Goal: Information Seeking & Learning: Learn about a topic

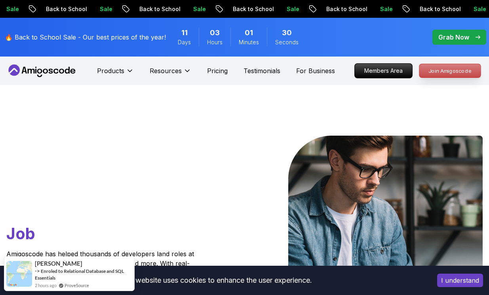
click at [462, 73] on p "Join Amigoscode" at bounding box center [449, 70] width 61 height 13
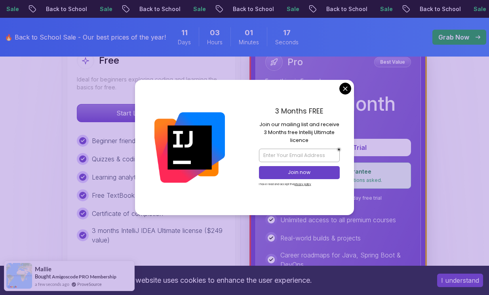
scroll to position [277, 0]
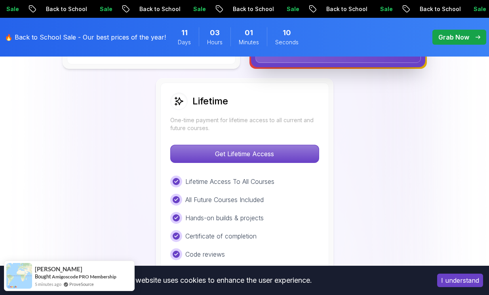
scroll to position [592, 0]
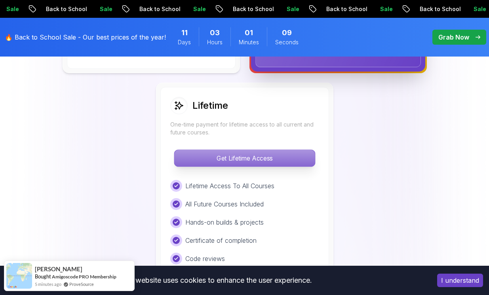
click at [302, 163] on p "Get Lifetime Access" at bounding box center [244, 158] width 141 height 17
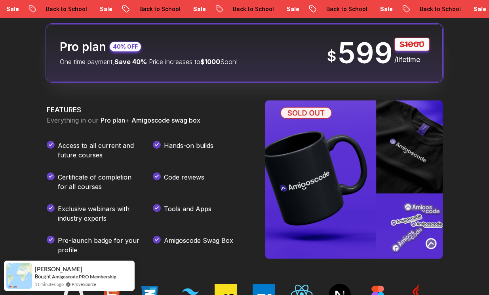
scroll to position [974, 0]
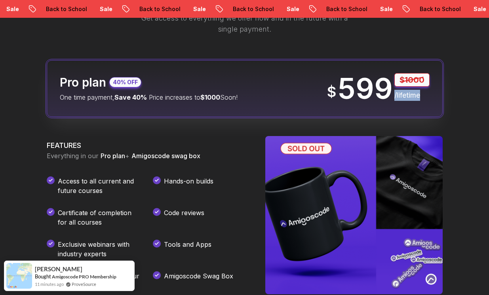
drag, startPoint x: 394, startPoint y: 94, endPoint x: 422, endPoint y: 93, distance: 28.1
click at [422, 93] on p "/lifetime" at bounding box center [411, 95] width 35 height 11
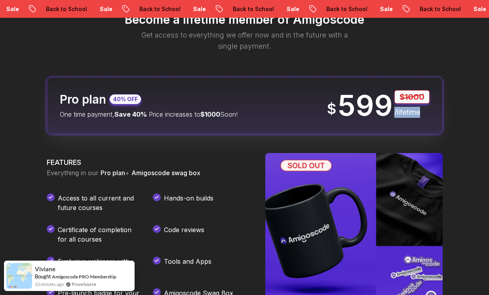
scroll to position [957, 0]
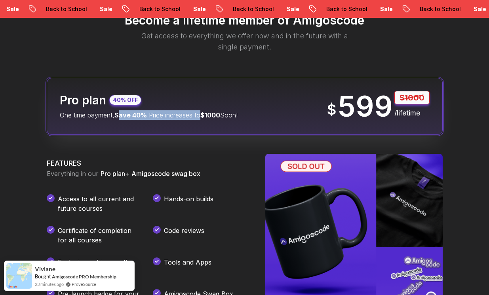
drag, startPoint x: 120, startPoint y: 118, endPoint x: 202, endPoint y: 118, distance: 82.0
click at [202, 118] on p "One time payment, Save 40% Price increases to $1000 Soon!" at bounding box center [149, 115] width 178 height 10
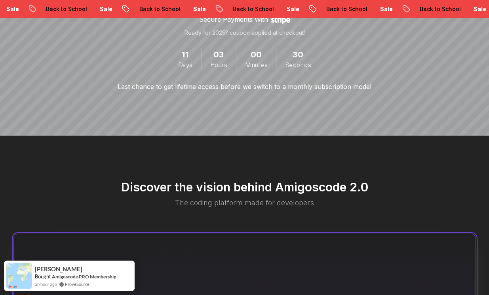
scroll to position [291, 0]
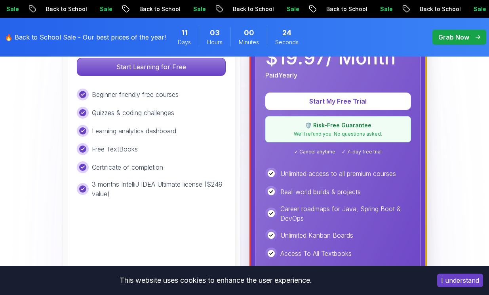
scroll to position [284, 0]
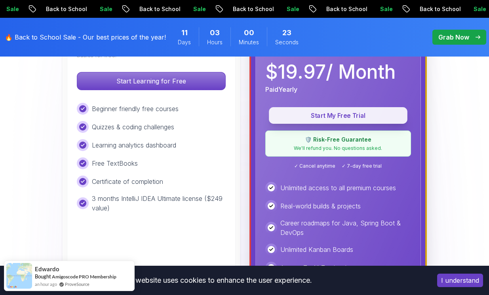
click at [312, 114] on p "Start My Free Trial" at bounding box center [338, 115] width 120 height 9
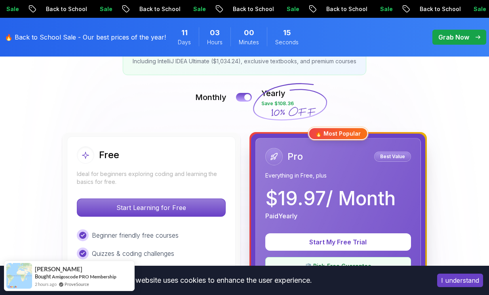
scroll to position [237, 0]
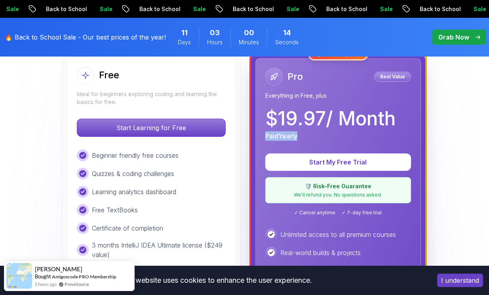
click at [309, 137] on div "Paid Yearly" at bounding box center [330, 136] width 130 height 10
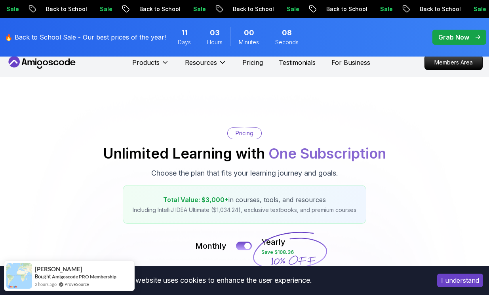
scroll to position [0, 0]
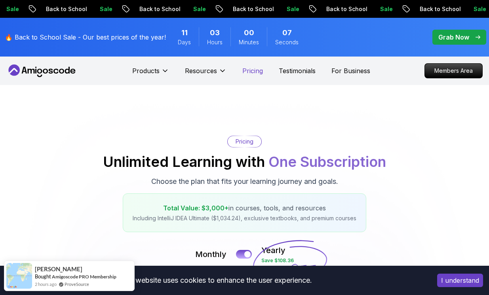
click at [253, 66] on p "Pricing" at bounding box center [252, 71] width 21 height 10
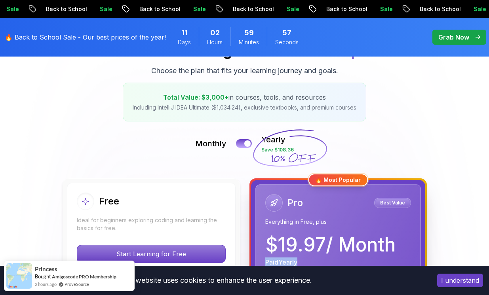
scroll to position [116, 0]
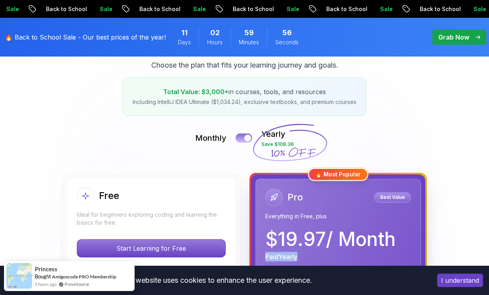
click at [251, 141] on button at bounding box center [244, 137] width 17 height 9
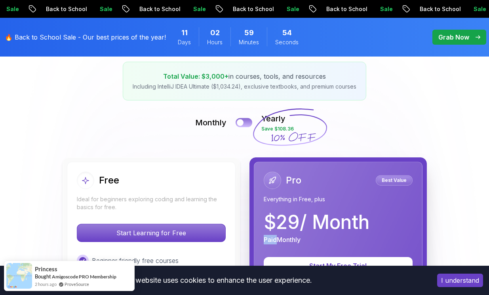
scroll to position [143, 0]
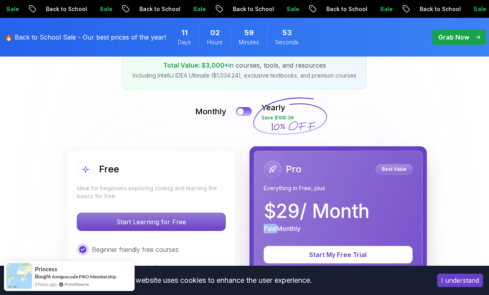
click at [360, 107] on div "Monthly Yearly Save $108.36" at bounding box center [244, 111] width 481 height 19
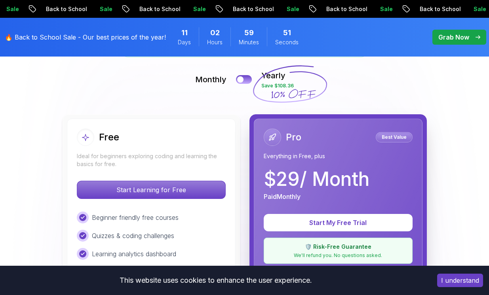
scroll to position [181, 0]
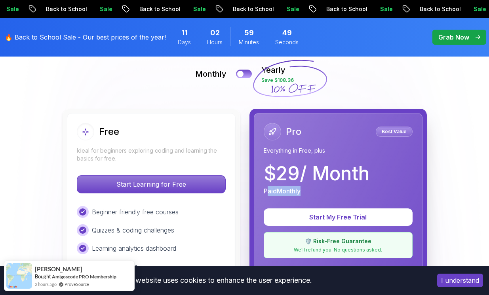
drag, startPoint x: 268, startPoint y: 191, endPoint x: 338, endPoint y: 191, distance: 69.7
click at [338, 191] on div "Paid Monthly" at bounding box center [317, 191] width 106 height 10
click at [251, 75] on button at bounding box center [244, 73] width 17 height 9
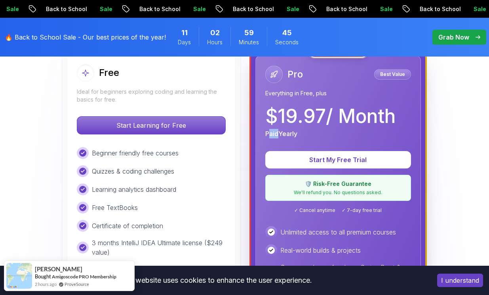
scroll to position [240, 0]
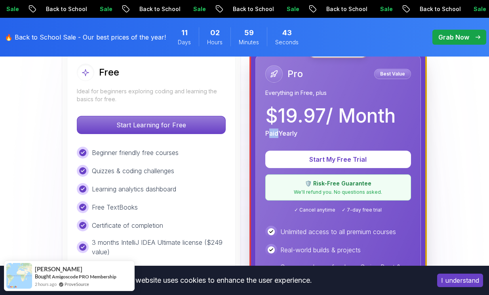
click at [327, 129] on div "Paid Yearly" at bounding box center [330, 134] width 130 height 10
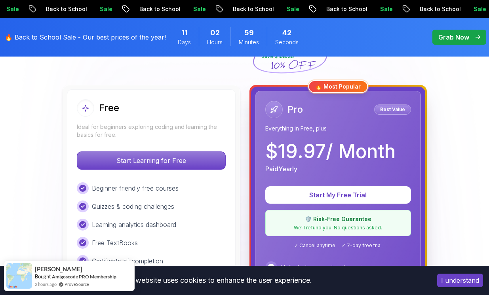
scroll to position [185, 0]
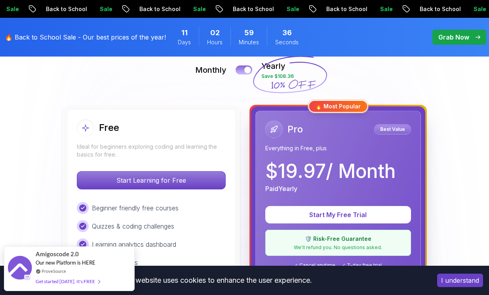
click at [240, 72] on button at bounding box center [244, 69] width 17 height 9
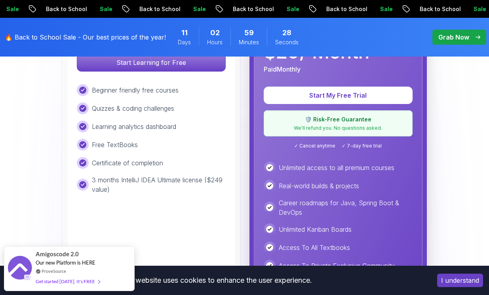
scroll to position [289, 0]
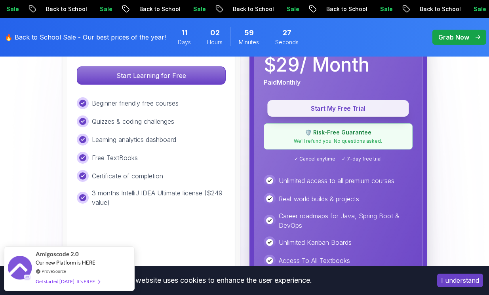
click at [325, 112] on p "Start My Free Trial" at bounding box center [338, 108] width 124 height 9
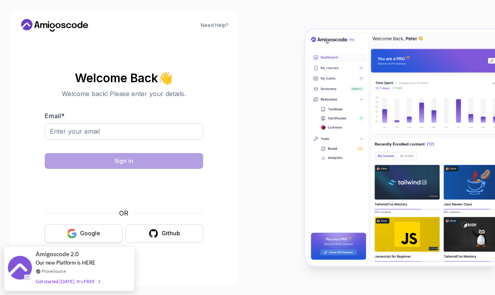
click at [90, 241] on button "Google" at bounding box center [84, 233] width 78 height 19
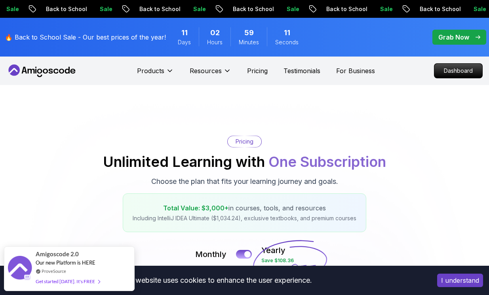
click at [460, 280] on button "I understand" at bounding box center [460, 280] width 46 height 13
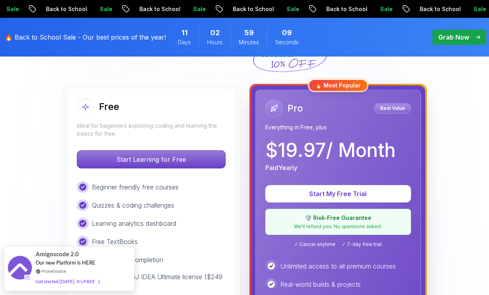
scroll to position [217, 0]
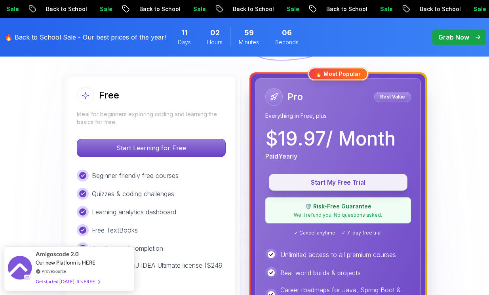
click at [296, 188] on button "Start My Free Trial" at bounding box center [338, 182] width 139 height 17
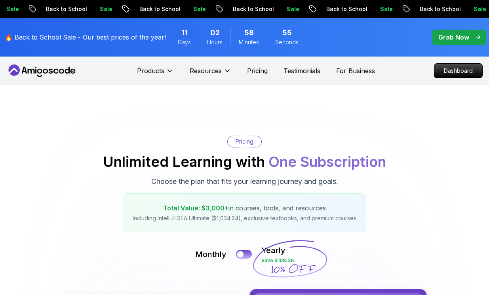
scroll to position [138, 0]
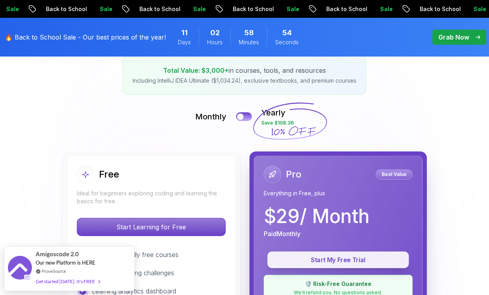
click at [310, 258] on p "Start My Free Trial" at bounding box center [338, 260] width 124 height 9
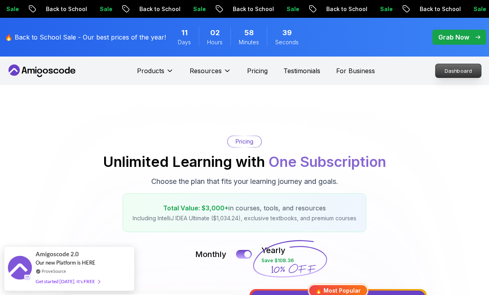
click at [444, 74] on p "Dashboard" at bounding box center [459, 70] width 46 height 13
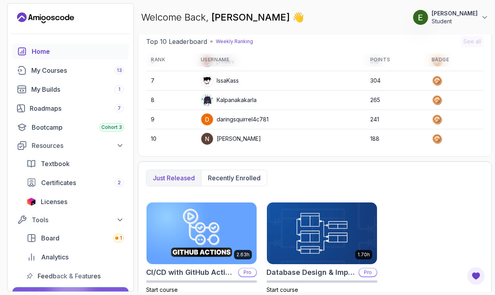
scroll to position [271, 0]
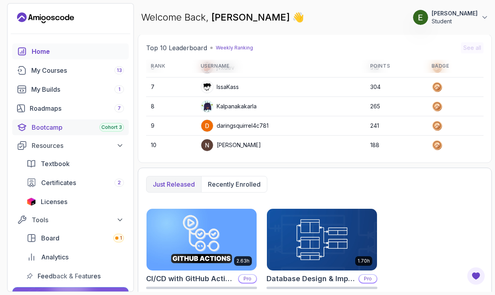
click at [54, 129] on div "Bootcamp Cohort 3" at bounding box center [78, 128] width 92 height 10
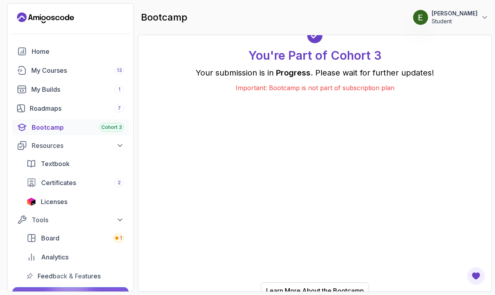
scroll to position [8, 0]
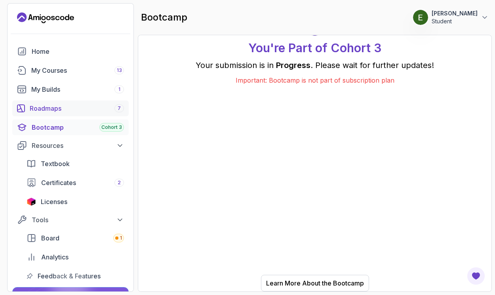
click at [72, 109] on div "Roadmaps 7" at bounding box center [77, 109] width 94 height 10
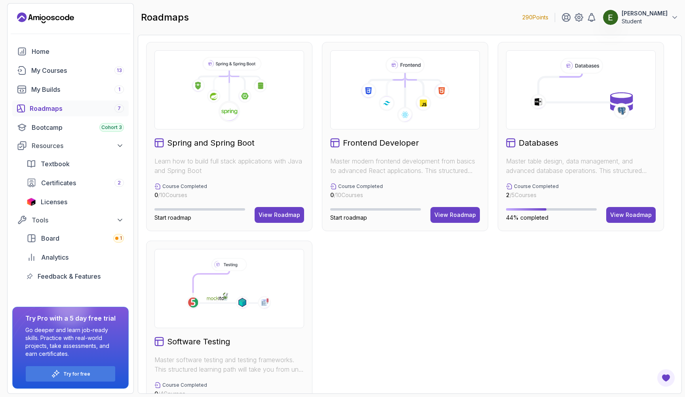
scroll to position [244, 0]
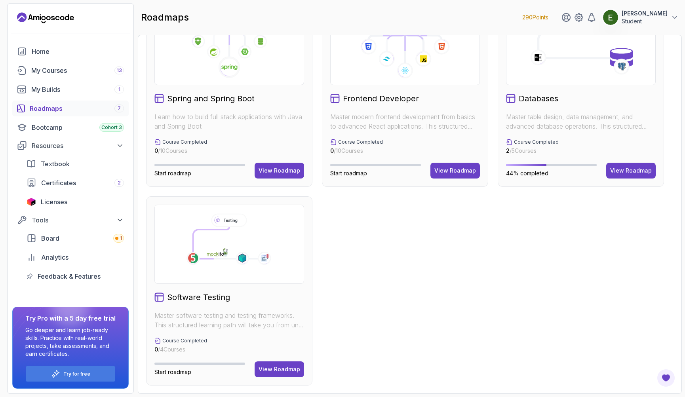
click at [223, 295] on p "Master software testing and testing frameworks. This structured learning path w…" at bounding box center [229, 320] width 150 height 19
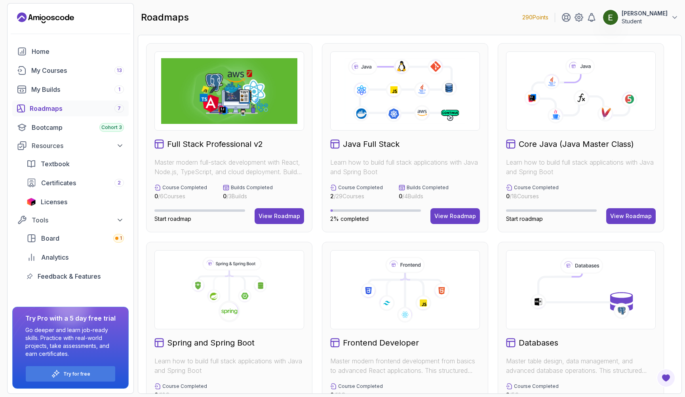
scroll to position [12, 0]
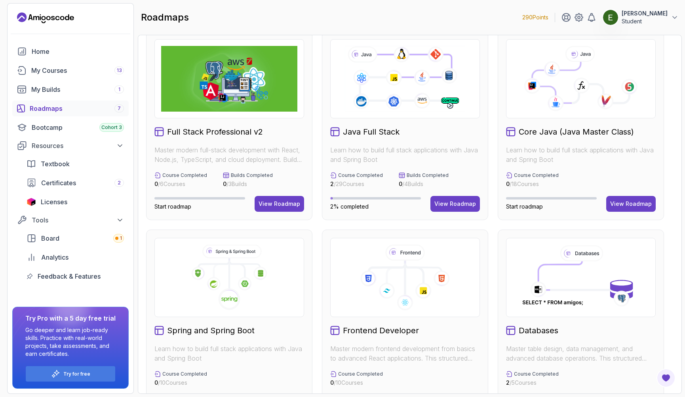
click at [489, 208] on p "Start roadmap" at bounding box center [551, 207] width 91 height 8
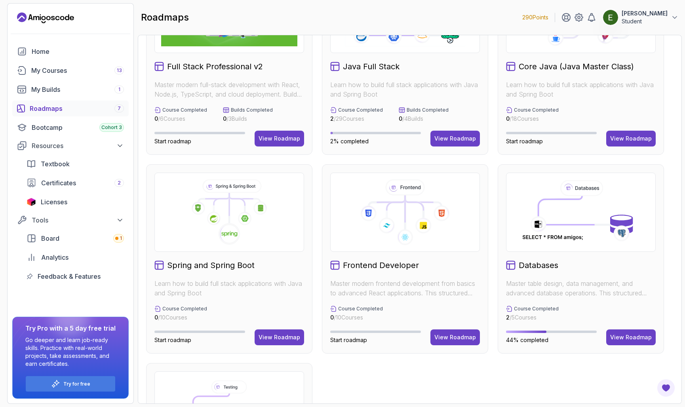
scroll to position [135, 0]
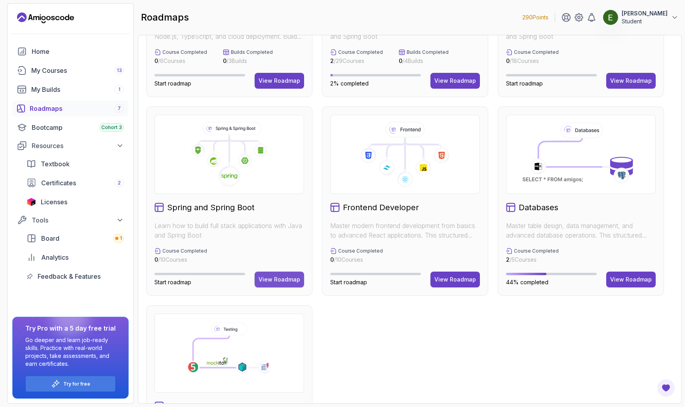
click at [270, 274] on button "View Roadmap" at bounding box center [279, 280] width 49 height 16
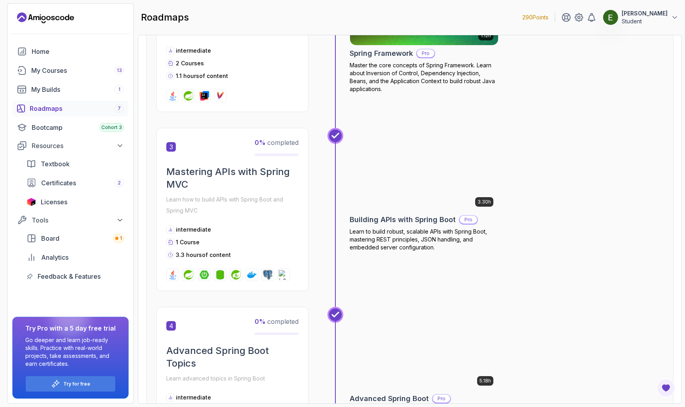
scroll to position [422, 0]
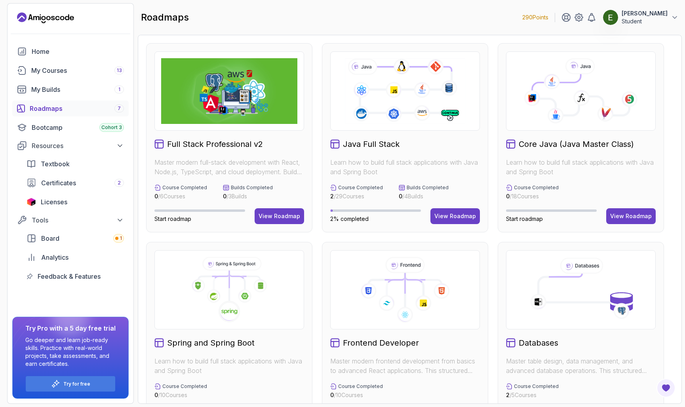
scroll to position [37, 0]
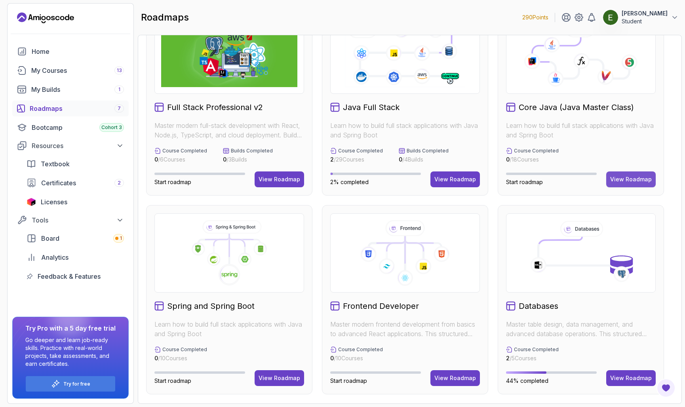
click at [489, 179] on div "View Roadmap" at bounding box center [631, 179] width 42 height 8
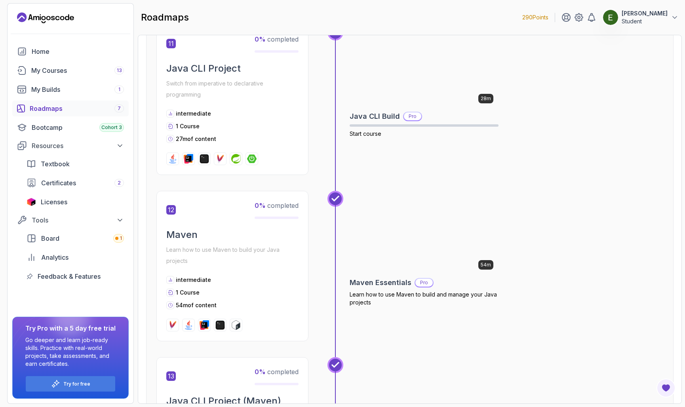
scroll to position [1906, 0]
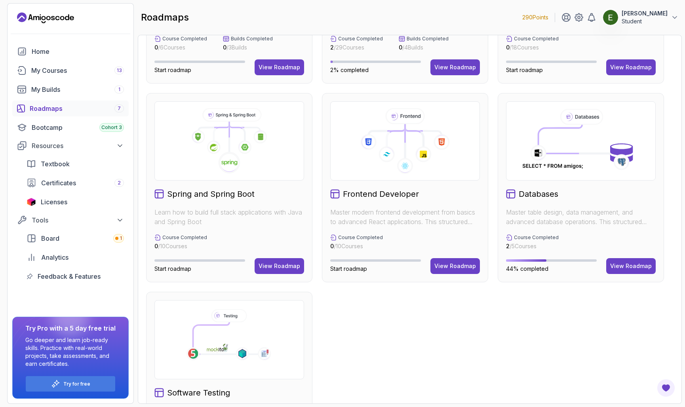
scroll to position [198, 0]
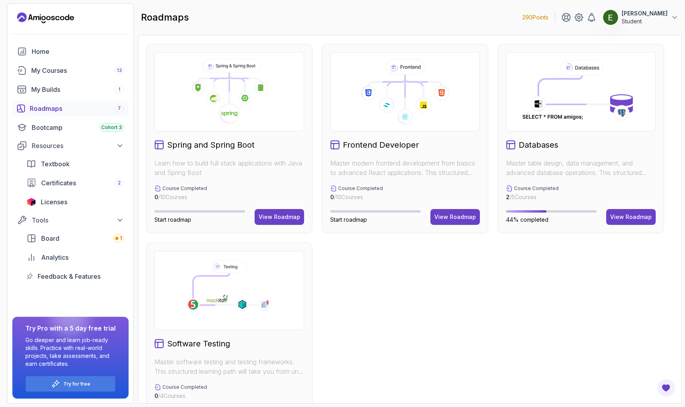
click at [362, 335] on div "Full Stack Professional v2 Master modern full-stack development with React, Nod…" at bounding box center [409, 138] width 527 height 587
click at [618, 216] on div "View Roadmap" at bounding box center [631, 217] width 42 height 8
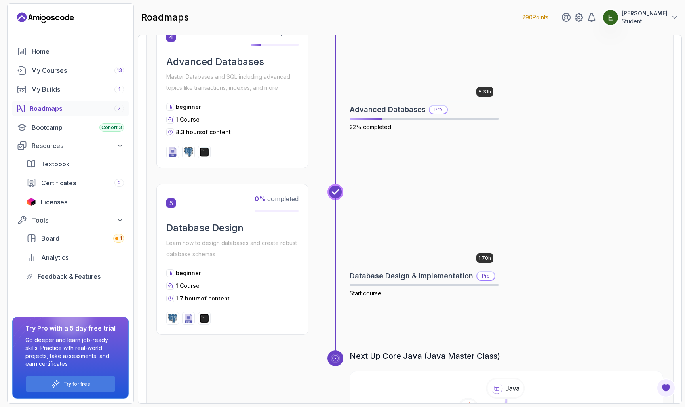
scroll to position [731, 0]
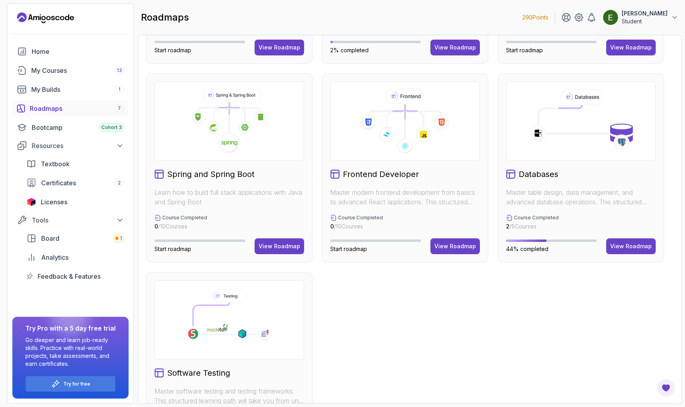
scroll to position [234, 0]
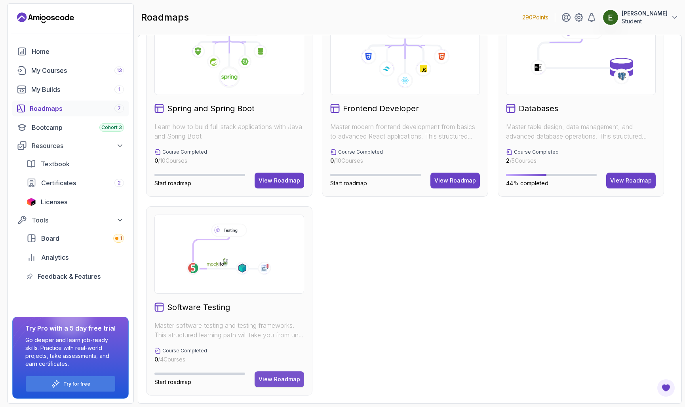
click at [286, 375] on button "View Roadmap" at bounding box center [279, 379] width 49 height 16
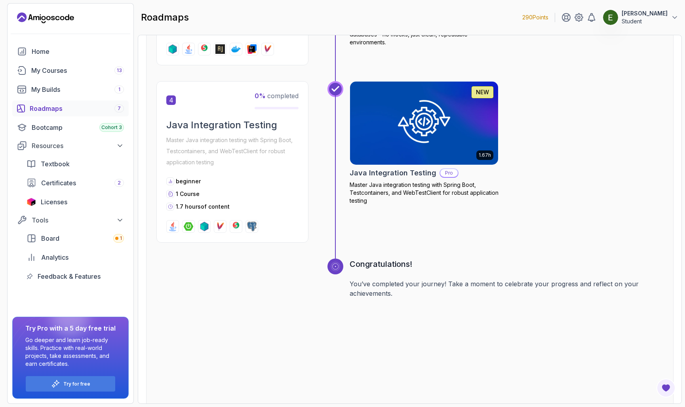
scroll to position [653, 0]
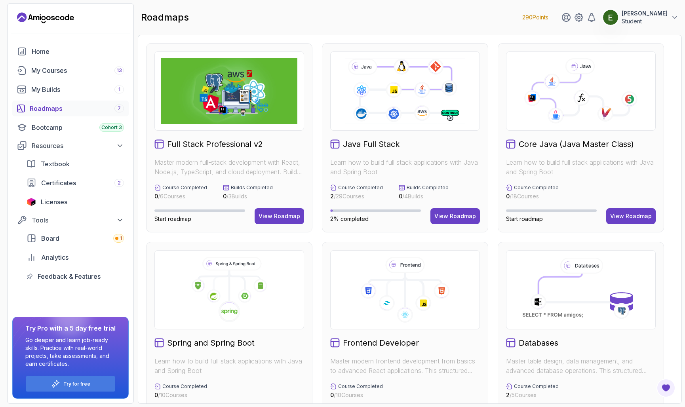
click at [499, 230] on div "Core Java (Java Master Class) Learn how to build full stack applications with J…" at bounding box center [581, 137] width 166 height 189
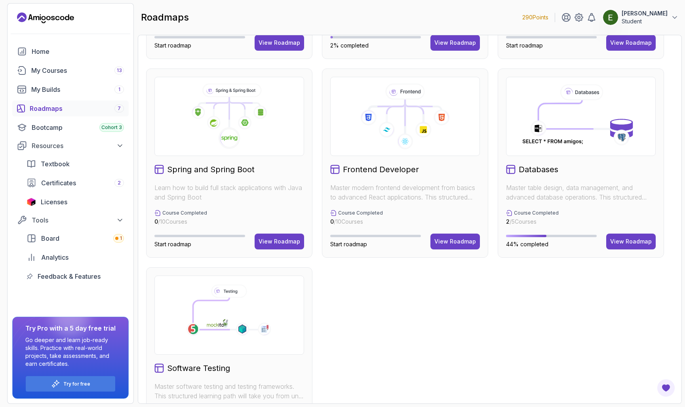
scroll to position [162, 0]
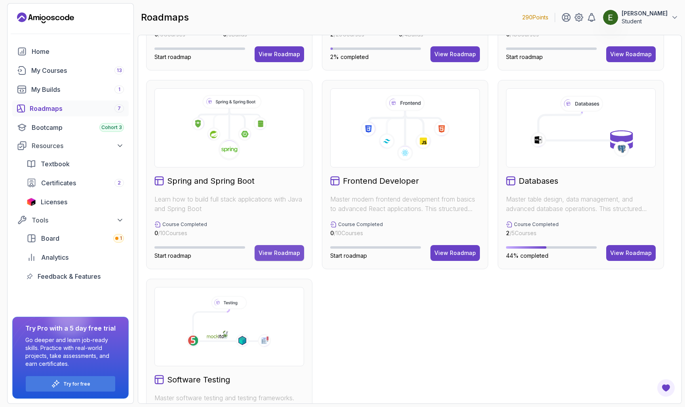
click at [272, 252] on div "View Roadmap" at bounding box center [280, 253] width 42 height 8
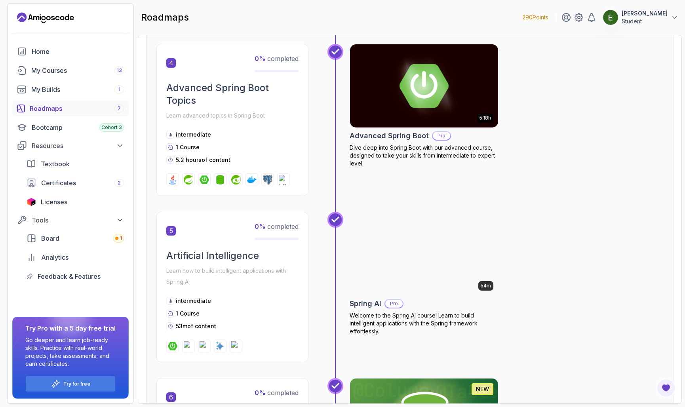
scroll to position [804, 0]
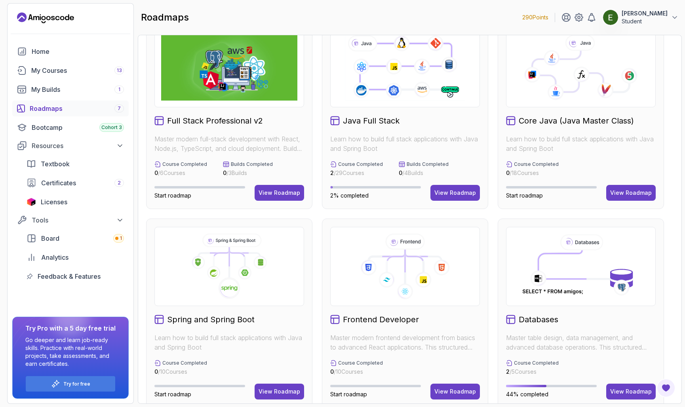
scroll to position [34, 0]
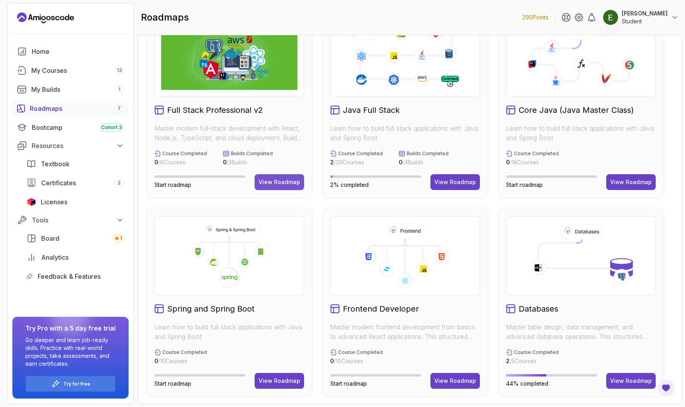
click at [281, 181] on div "View Roadmap" at bounding box center [280, 182] width 42 height 8
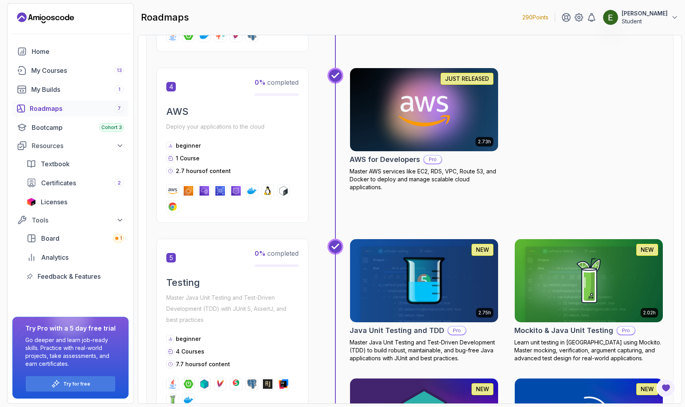
scroll to position [857, 0]
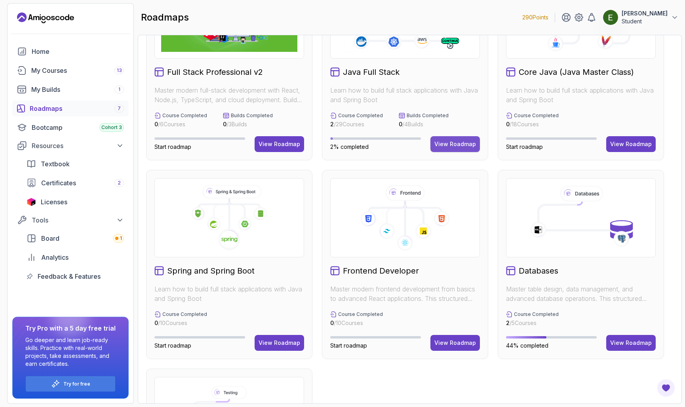
scroll to position [61, 0]
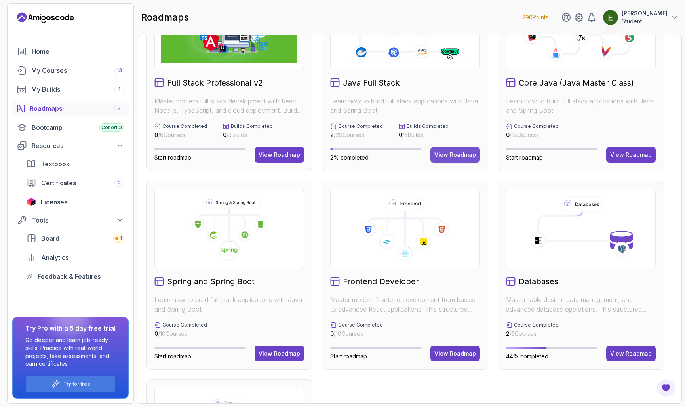
click at [460, 156] on div "View Roadmap" at bounding box center [455, 155] width 42 height 8
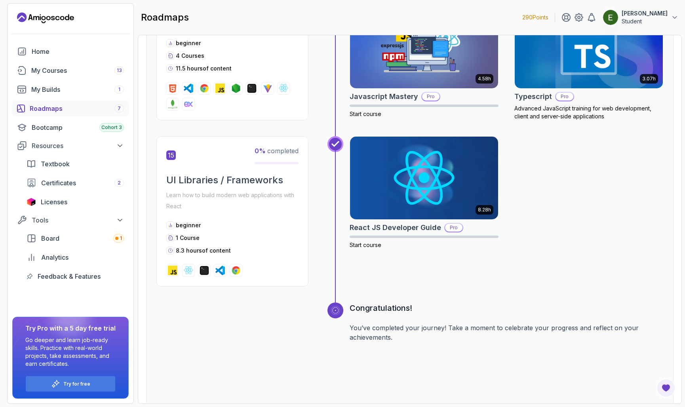
scroll to position [2986, 0]
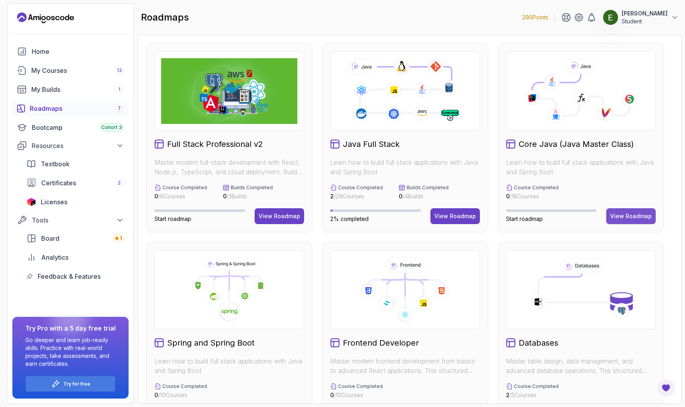
click at [634, 211] on button "View Roadmap" at bounding box center [630, 216] width 49 height 16
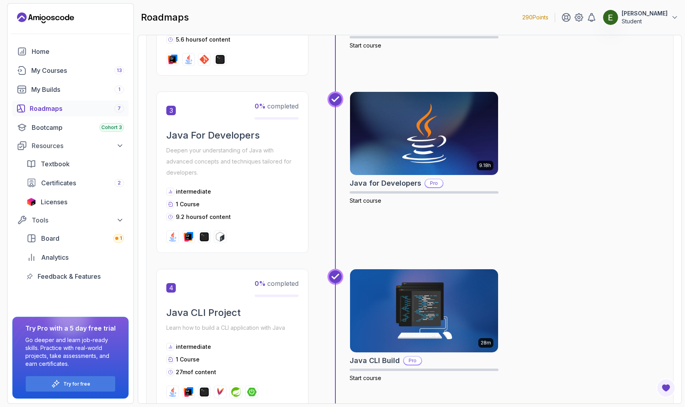
scroll to position [425, 0]
click at [415, 141] on img at bounding box center [424, 132] width 156 height 87
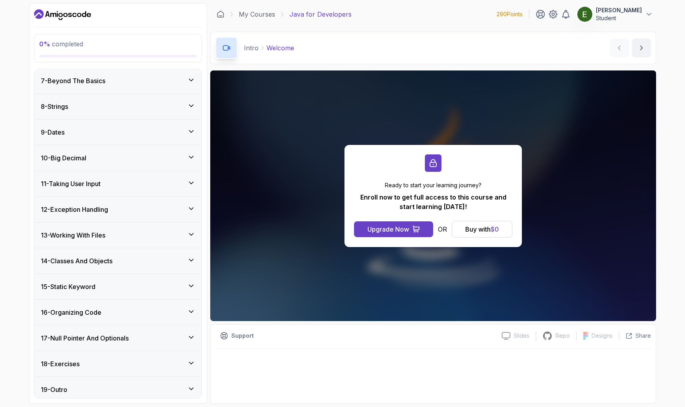
scroll to position [226, 0]
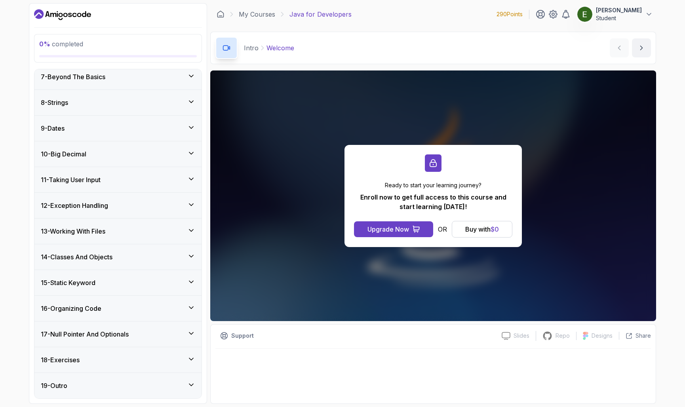
click at [139, 254] on div "14 - Classes And Objects" at bounding box center [118, 257] width 154 height 10
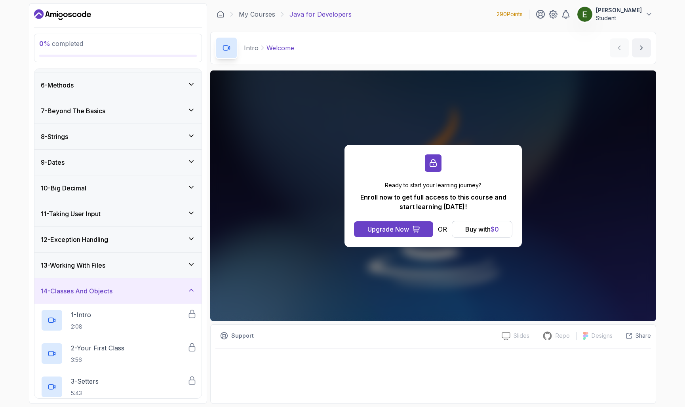
scroll to position [0, 0]
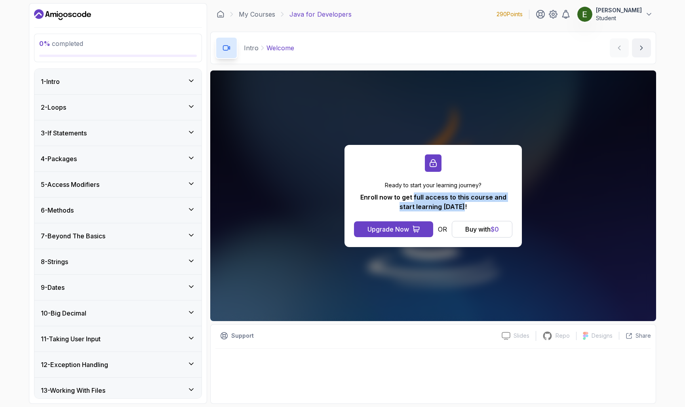
drag, startPoint x: 407, startPoint y: 199, endPoint x: 462, endPoint y: 207, distance: 55.7
click at [462, 207] on p "Enroll now to get full access to this course and start learning today!" at bounding box center [433, 201] width 158 height 19
click at [497, 225] on span "$ 0" at bounding box center [495, 229] width 8 height 8
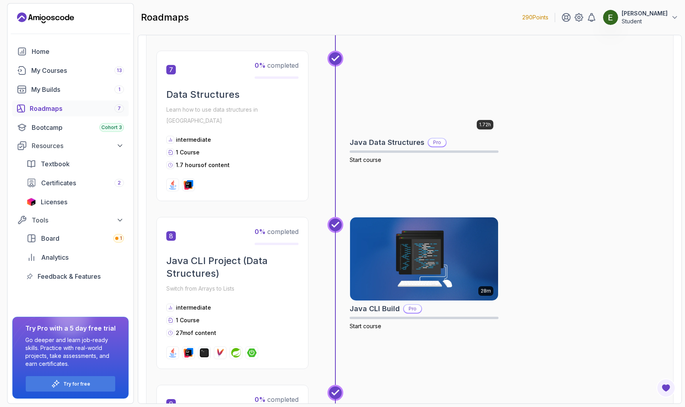
scroll to position [1122, 0]
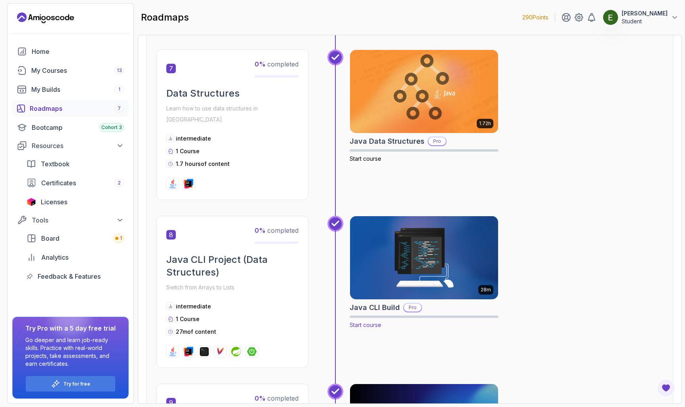
click at [404, 262] on img at bounding box center [424, 257] width 156 height 87
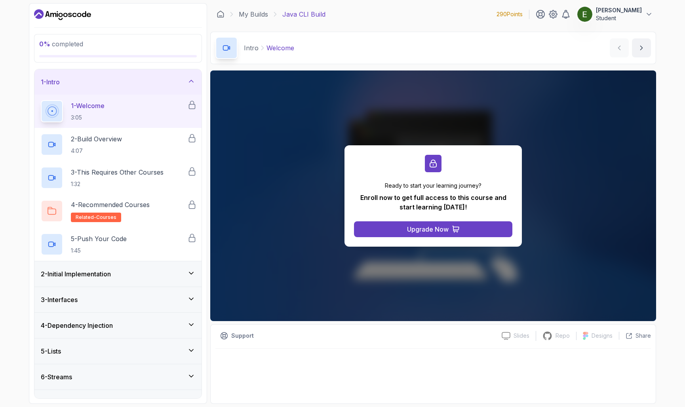
click at [193, 86] on div "1 - Intro" at bounding box center [118, 82] width 154 height 10
